Goal: Register for event/course

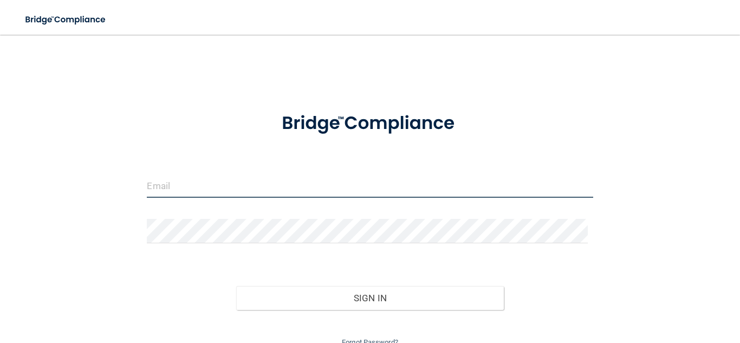
click at [266, 183] on input "email" at bounding box center [370, 185] width 446 height 24
type input "[PERSON_NAME][EMAIL_ADDRESS][DOMAIN_NAME]"
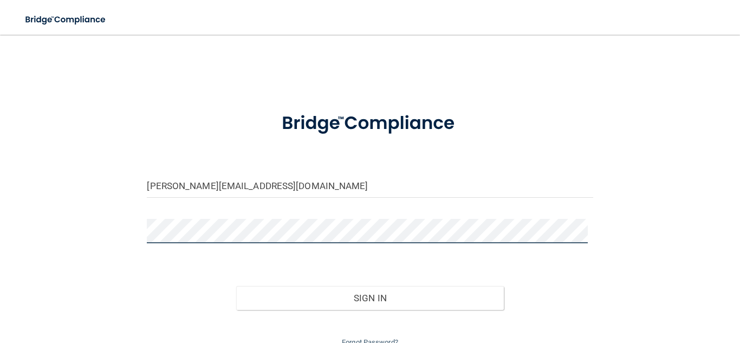
click at [236, 286] on button "Sign In" at bounding box center [370, 298] width 268 height 24
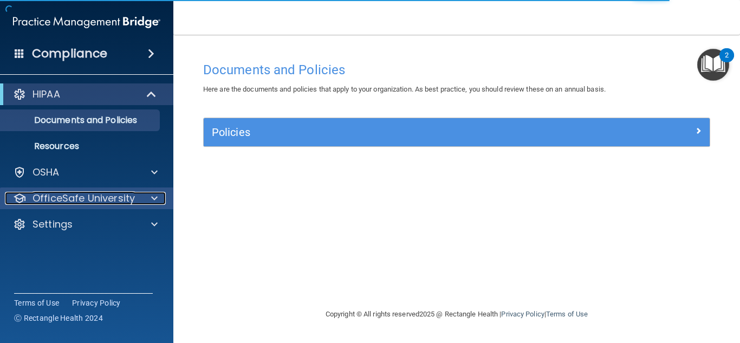
click at [127, 198] on p "OfficeSafe University" at bounding box center [84, 198] width 102 height 13
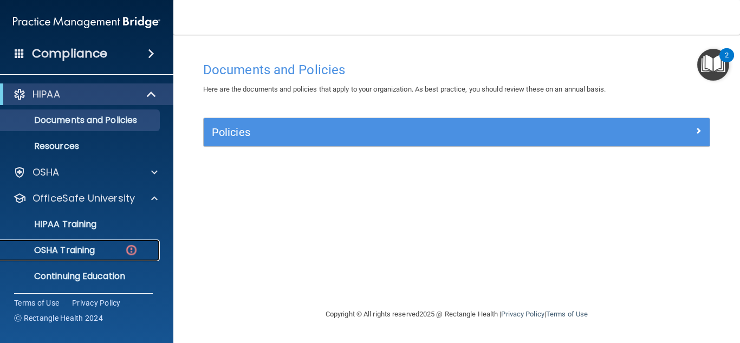
click at [100, 247] on div "OSHA Training" at bounding box center [81, 250] width 148 height 11
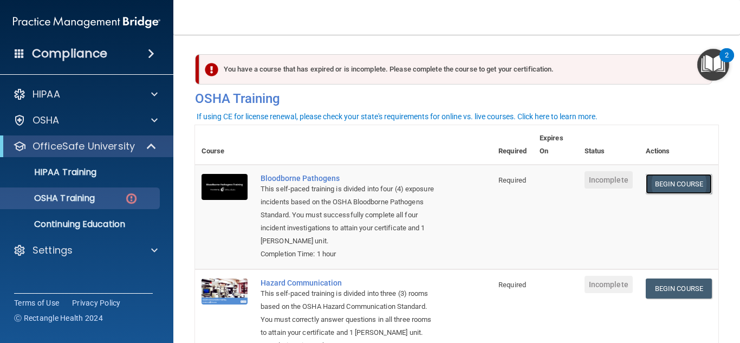
click at [667, 180] on link "Begin Course" at bounding box center [679, 184] width 66 height 20
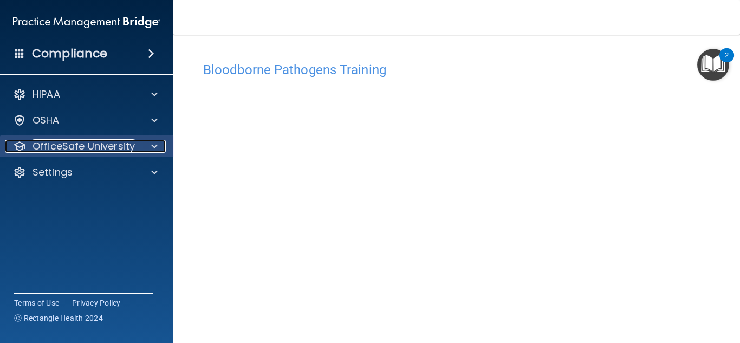
click at [84, 144] on p "OfficeSafe University" at bounding box center [84, 146] width 102 height 13
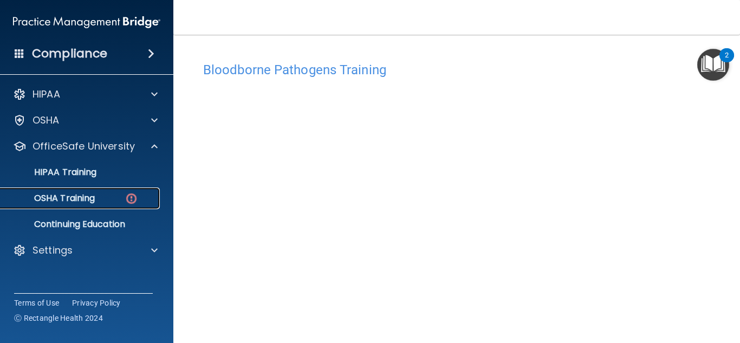
click at [83, 197] on p "OSHA Training" at bounding box center [51, 198] width 88 height 11
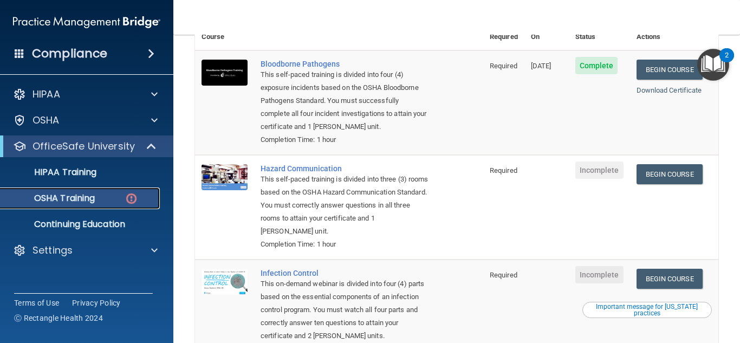
scroll to position [108, 0]
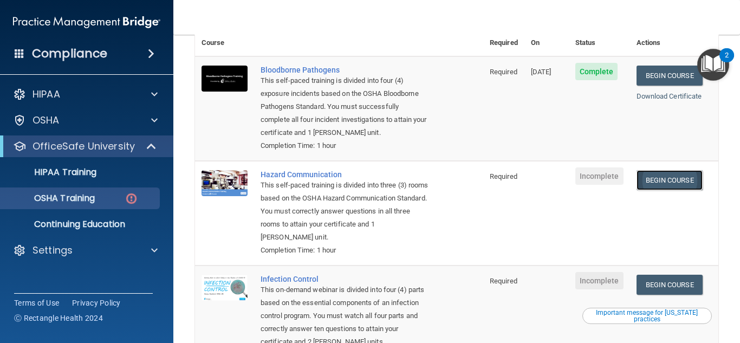
click at [658, 179] on link "Begin Course" at bounding box center [670, 180] width 66 height 20
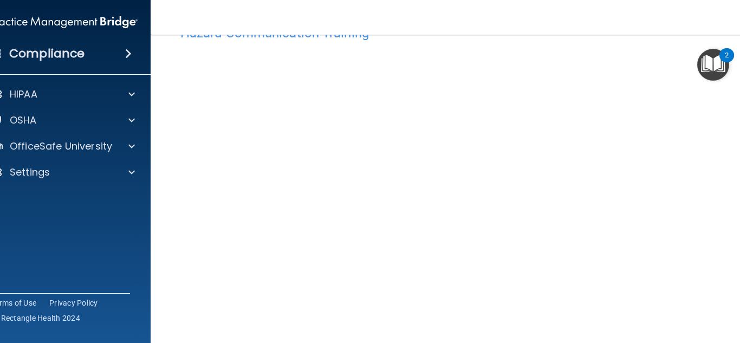
scroll to position [64, 0]
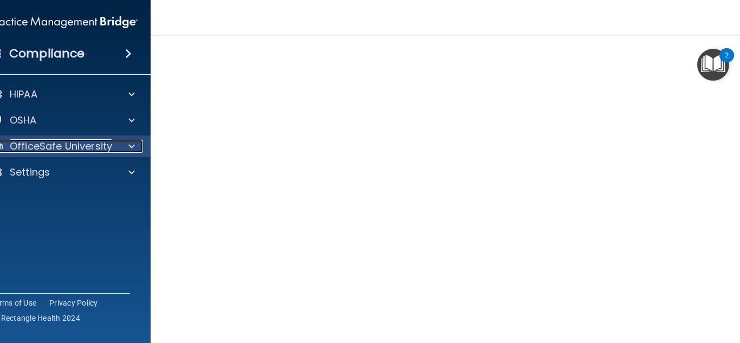
click at [55, 150] on p "OfficeSafe University" at bounding box center [61, 146] width 102 height 13
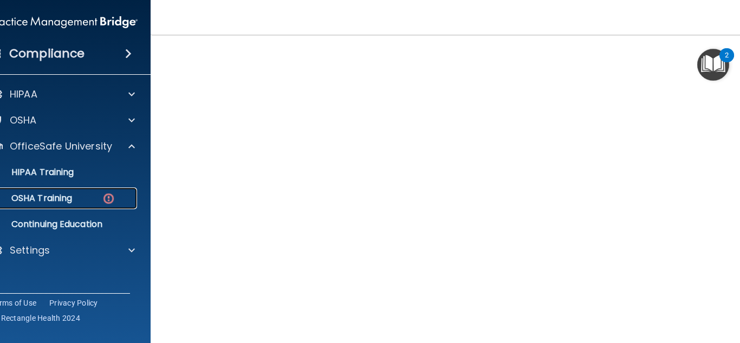
click at [68, 201] on p "OSHA Training" at bounding box center [28, 198] width 88 height 11
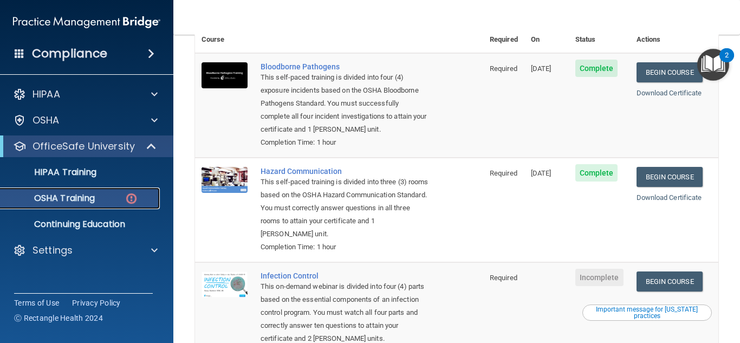
scroll to position [227, 0]
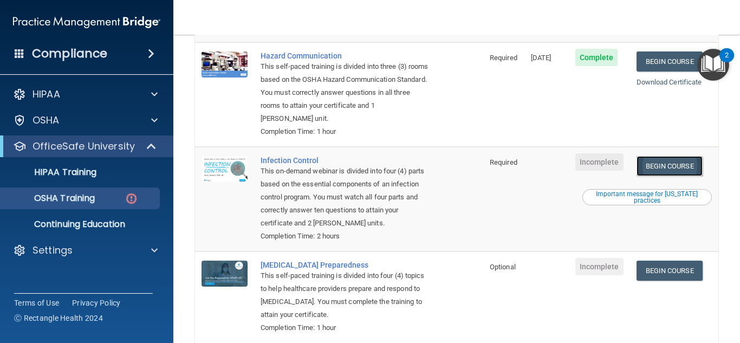
click at [673, 163] on link "Begin Course" at bounding box center [670, 166] width 66 height 20
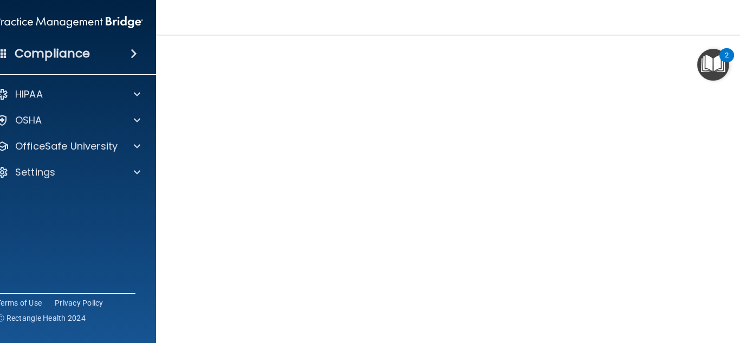
scroll to position [121, 0]
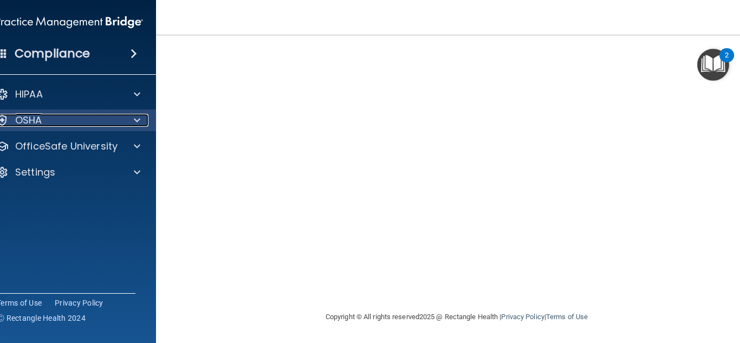
click at [74, 124] on div "OSHA" at bounding box center [55, 120] width 134 height 13
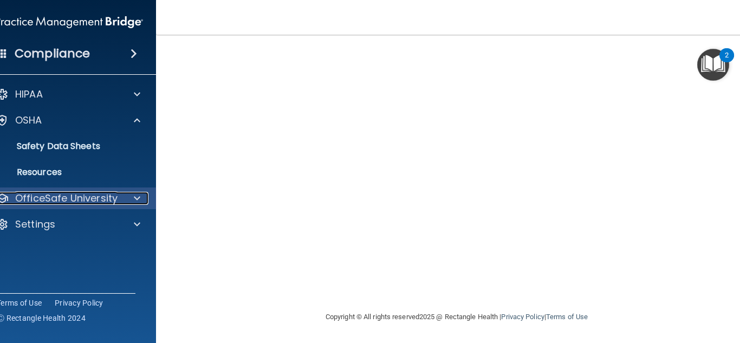
click at [59, 193] on p "OfficeSafe University" at bounding box center [66, 198] width 102 height 13
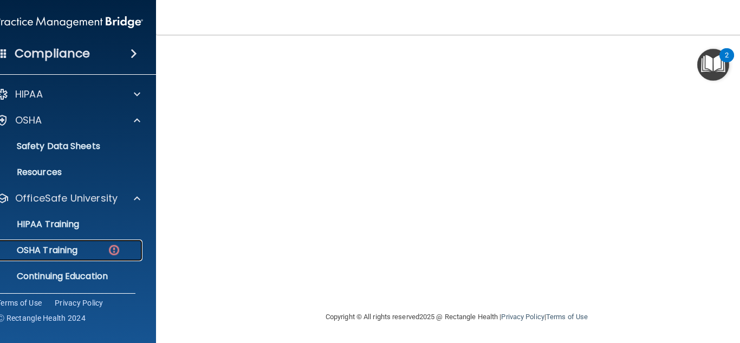
click at [56, 249] on p "OSHA Training" at bounding box center [34, 250] width 88 height 11
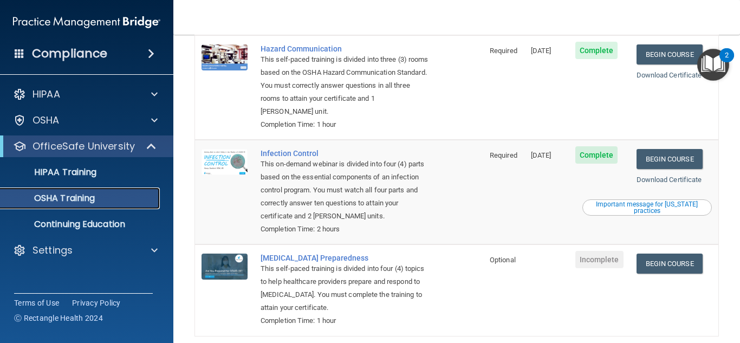
scroll to position [255, 0]
